Goal: Communication & Community: Answer question/provide support

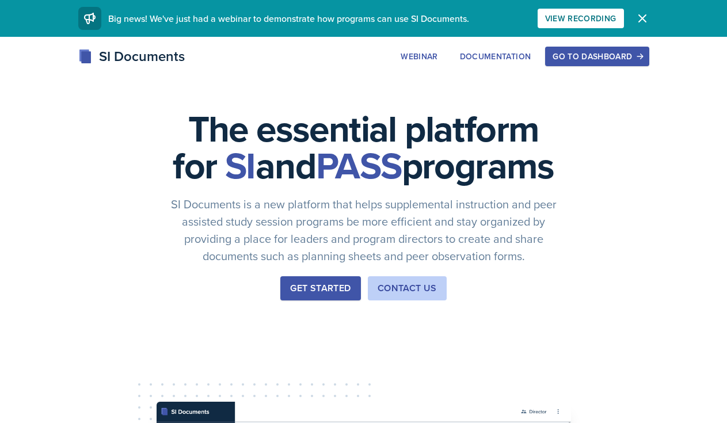
click at [587, 43] on div "The essential platform for SI and PASS programs SI Documents is a new platform …" at bounding box center [363, 387] width 727 height 700
click at [587, 58] on div "Go to Dashboard" at bounding box center [597, 56] width 89 height 9
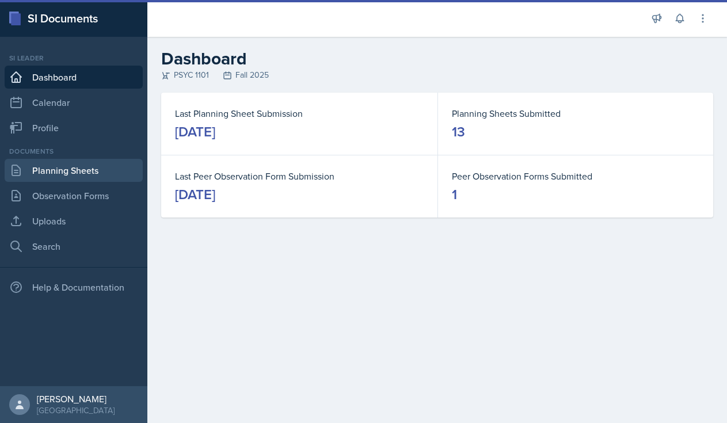
click at [53, 164] on link "Planning Sheets" at bounding box center [74, 170] width 138 height 23
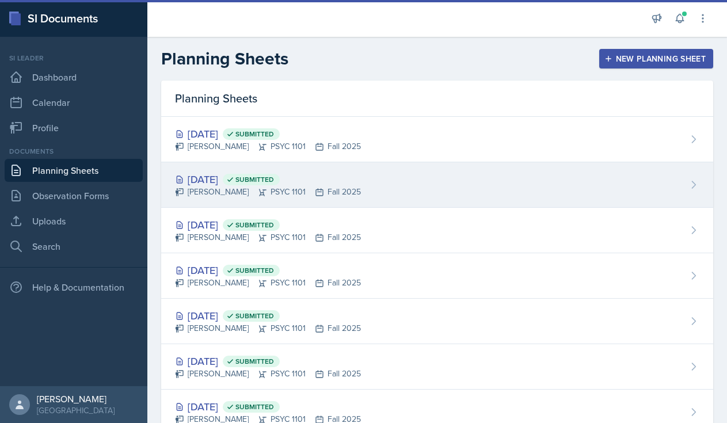
click at [269, 173] on div "[DATE] Submitted" at bounding box center [268, 180] width 186 height 16
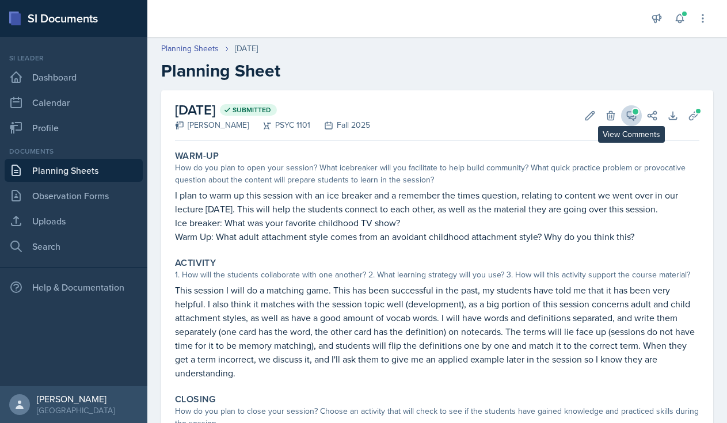
click at [631, 115] on icon at bounding box center [632, 116] width 12 height 12
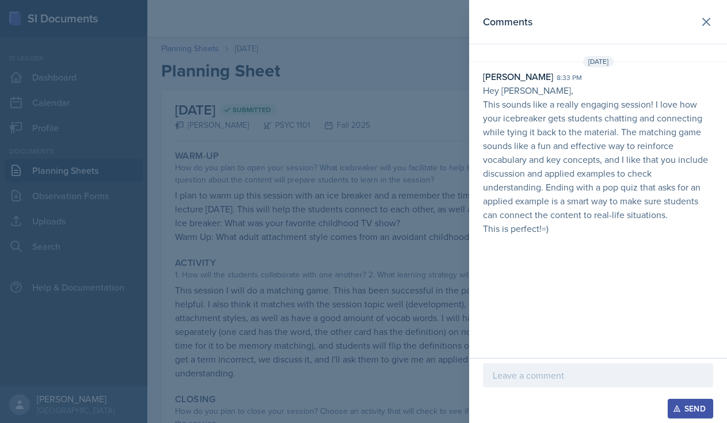
click at [501, 378] on p at bounding box center [598, 376] width 211 height 14
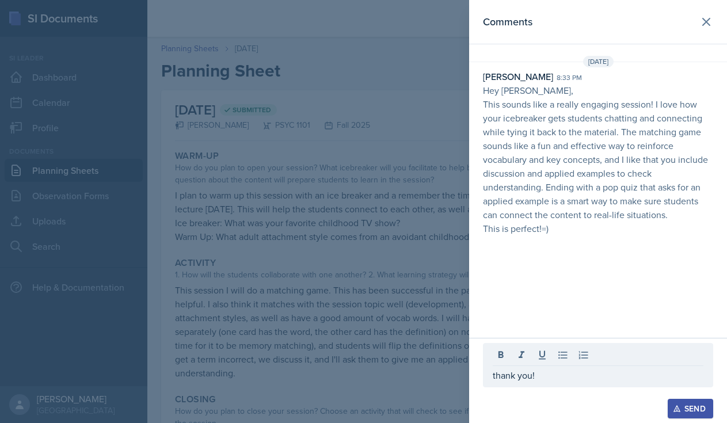
click at [687, 409] on div "Send" at bounding box center [690, 408] width 31 height 9
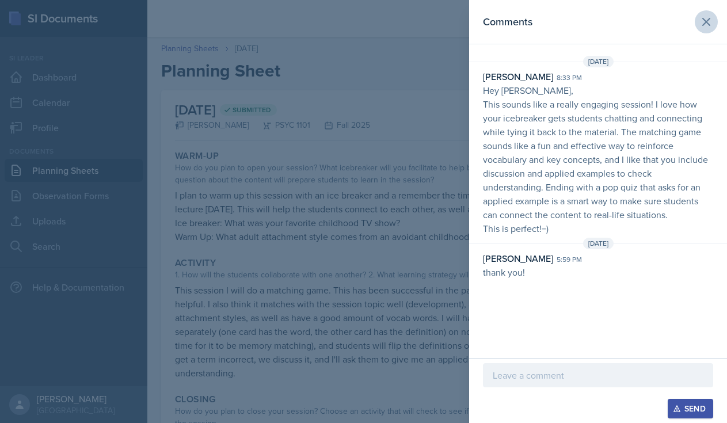
click at [705, 21] on icon at bounding box center [706, 21] width 7 height 7
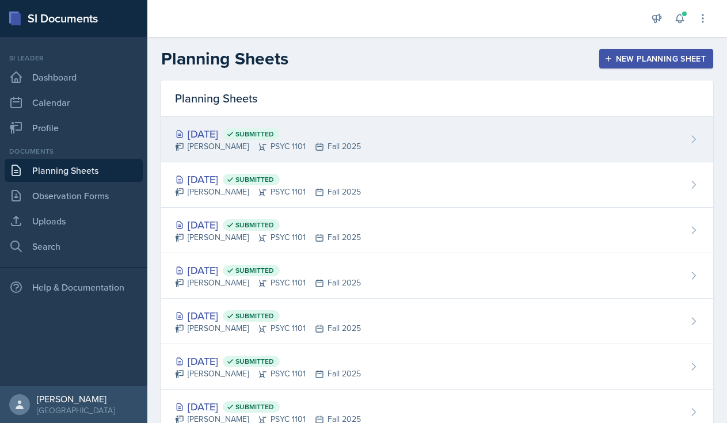
click at [200, 141] on div "[PERSON_NAME] PSYC 1101 Fall 2025" at bounding box center [268, 147] width 186 height 12
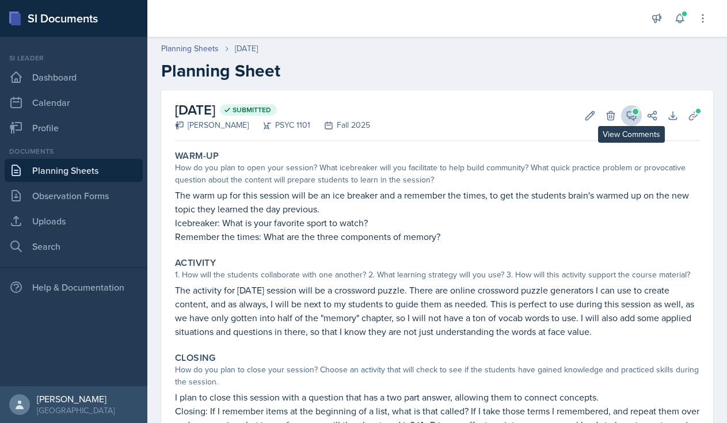
click at [631, 108] on button "View Comments" at bounding box center [631, 115] width 21 height 21
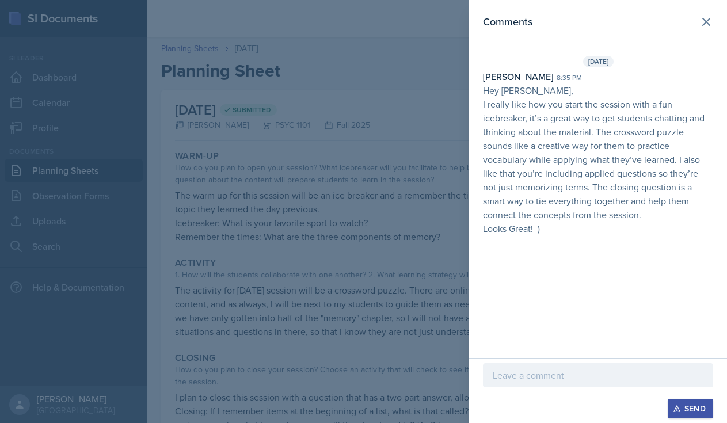
click at [530, 381] on p at bounding box center [598, 376] width 211 height 14
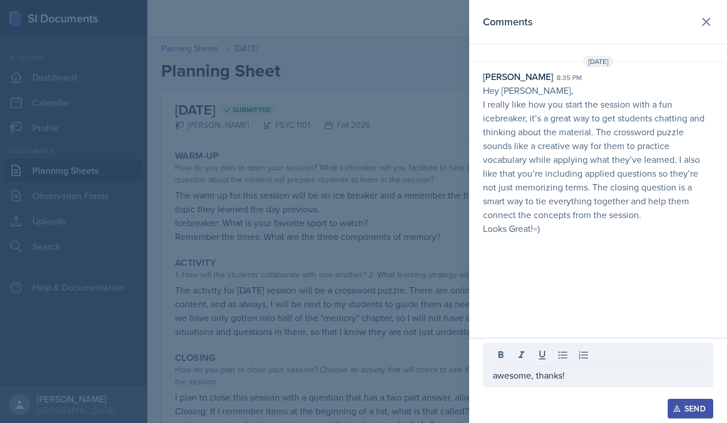
click at [694, 400] on button "Send" at bounding box center [690, 409] width 45 height 20
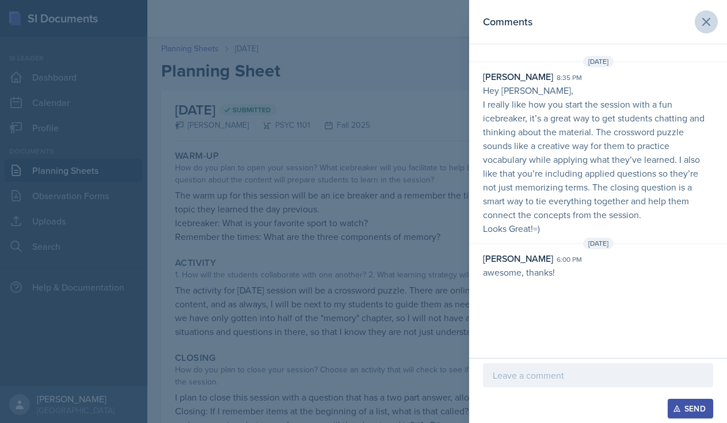
click at [704, 32] on button at bounding box center [706, 21] width 23 height 23
